Goal: Information Seeking & Learning: Learn about a topic

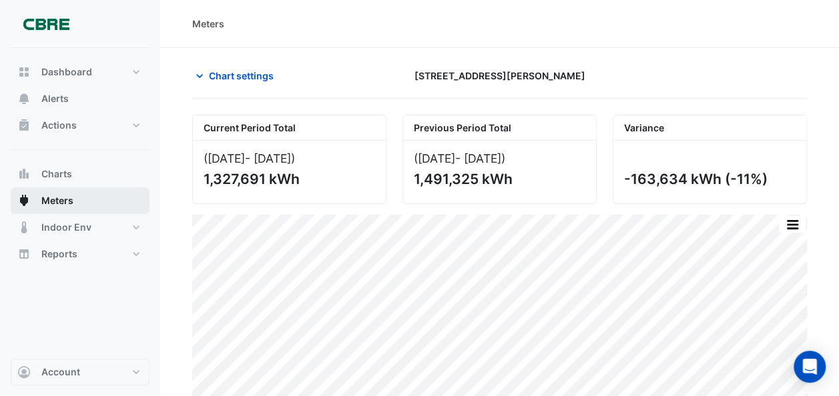
click at [42, 197] on span "Meters" at bounding box center [57, 200] width 32 height 13
click at [198, 74] on icon "button" at bounding box center [199, 75] width 13 height 13
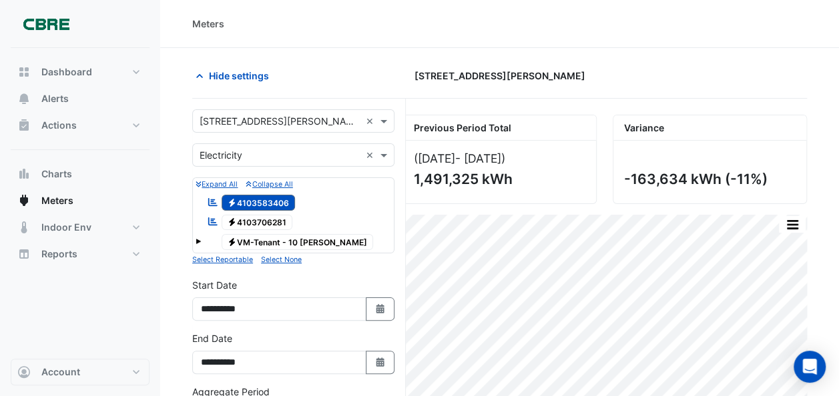
click at [209, 197] on icon "Reportable" at bounding box center [213, 201] width 12 height 9
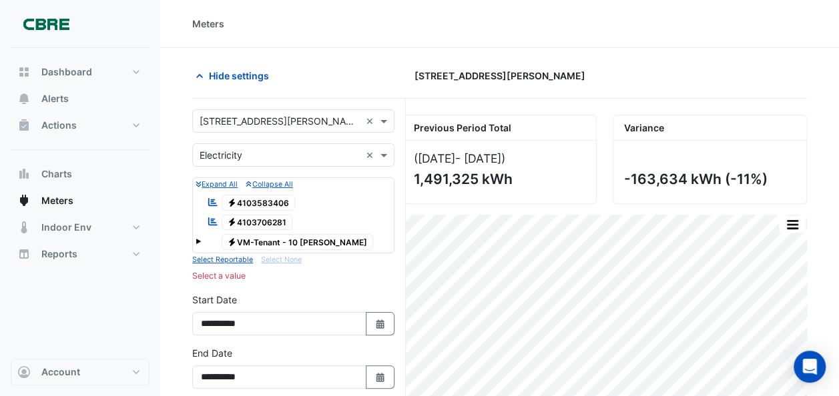
click at [244, 199] on span "Electricity 4103583406" at bounding box center [259, 203] width 74 height 16
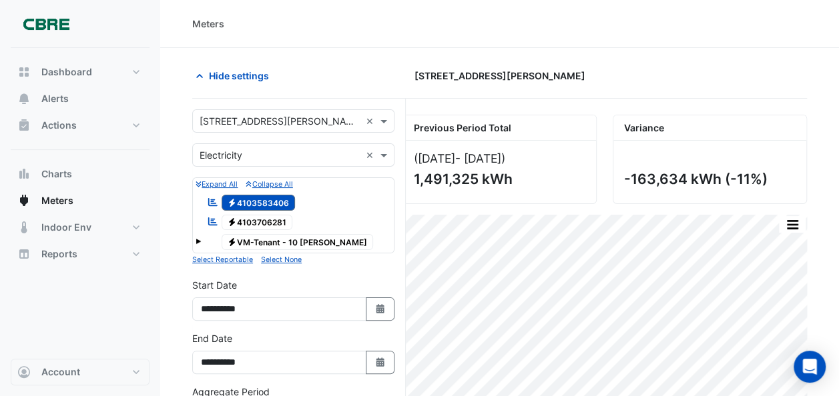
click at [196, 239] on span at bounding box center [197, 241] width 5 height 5
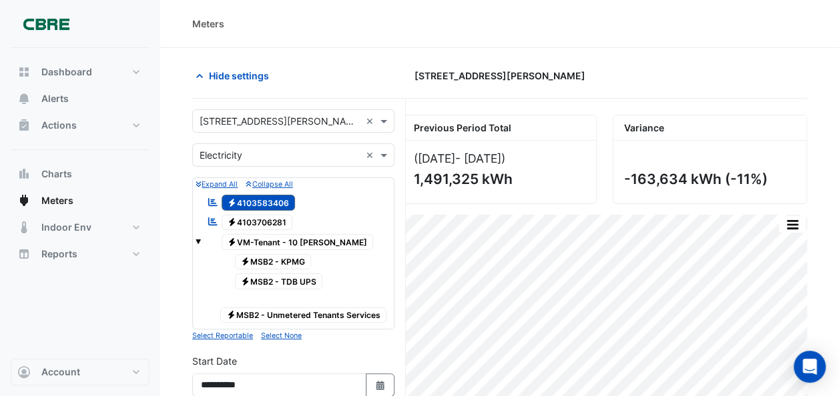
click at [209, 183] on small "Expand All" at bounding box center [216, 184] width 42 height 9
click at [198, 182] on icon "button" at bounding box center [198, 184] width 6 height 7
click at [251, 181] on icon "button" at bounding box center [248, 184] width 5 height 6
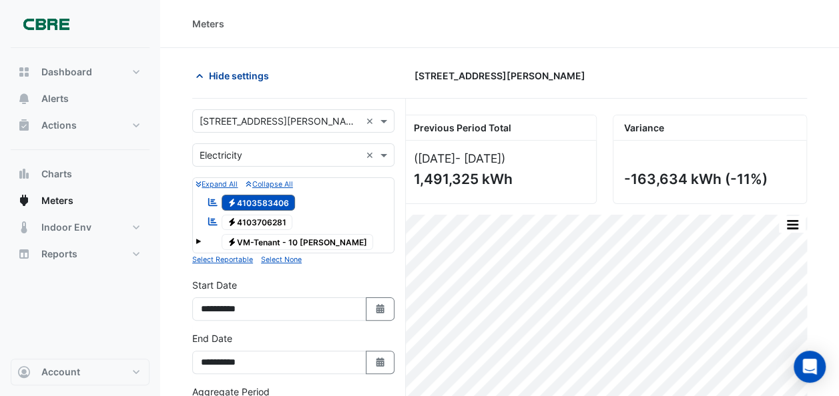
click at [197, 74] on icon "button" at bounding box center [199, 75] width 13 height 13
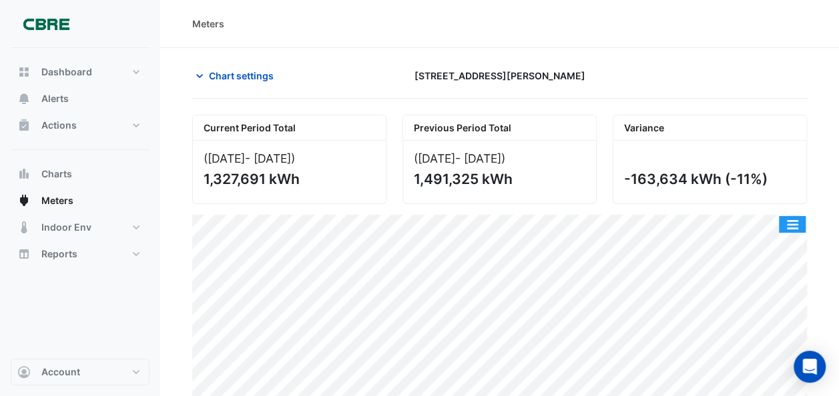
click at [791, 217] on button "button" at bounding box center [792, 224] width 27 height 17
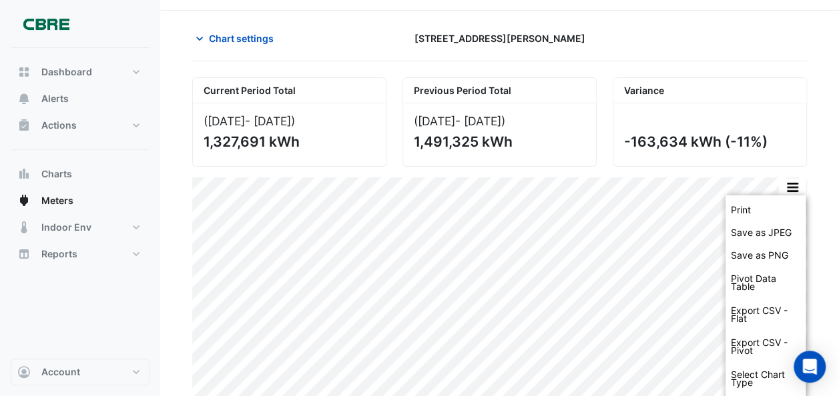
scroll to position [57, 0]
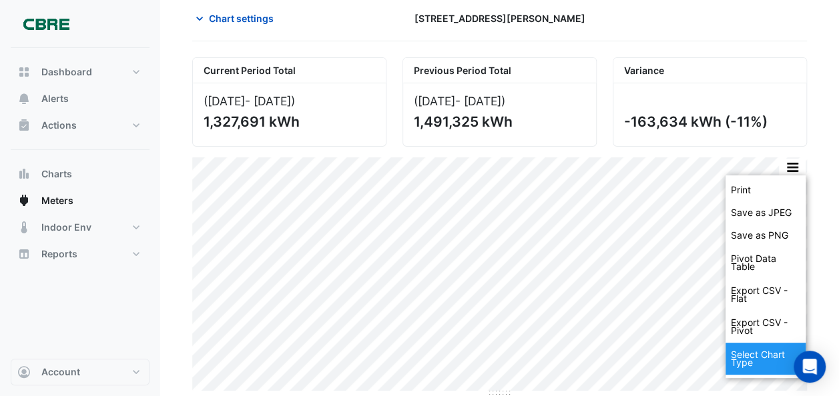
click at [751, 351] on div "Select Chart Type" at bounding box center [765, 359] width 80 height 32
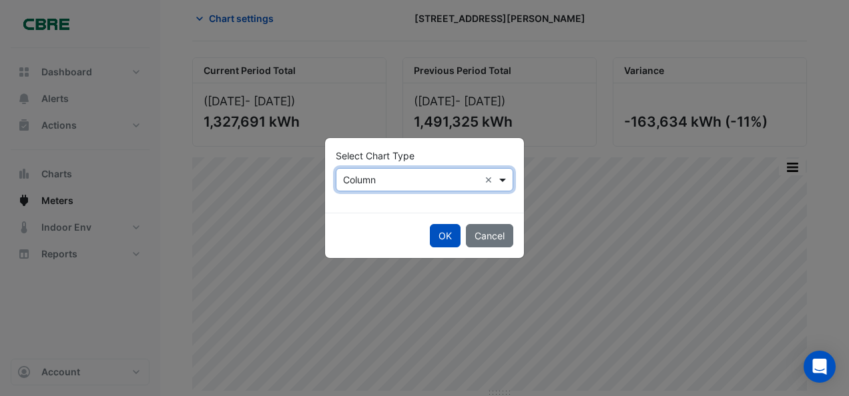
click at [502, 177] on span at bounding box center [504, 180] width 17 height 14
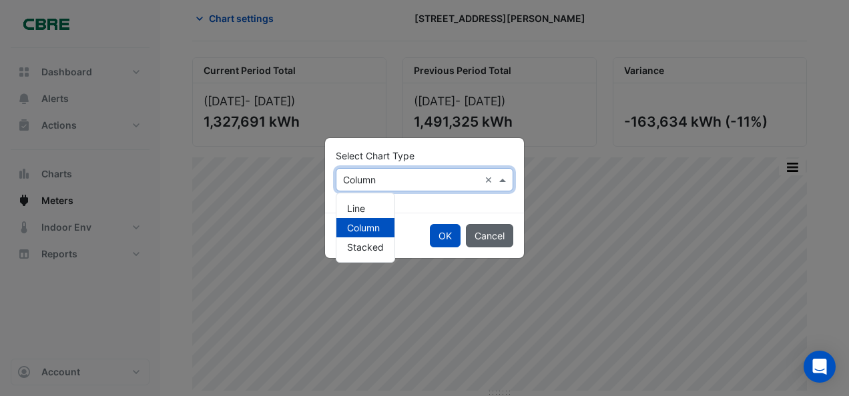
click at [500, 235] on button "Cancel" at bounding box center [489, 235] width 47 height 23
